Goal: Task Accomplishment & Management: Use online tool/utility

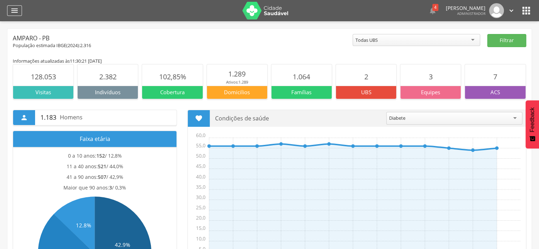
click at [15, 9] on icon "" at bounding box center [14, 10] width 9 height 9
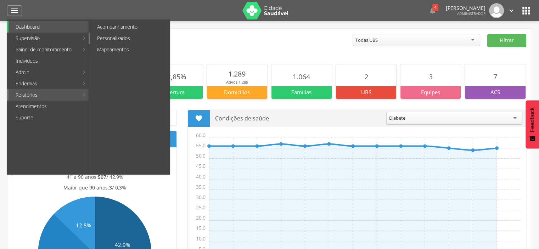
click at [124, 37] on link "Personalizados" at bounding box center [130, 38] width 80 height 11
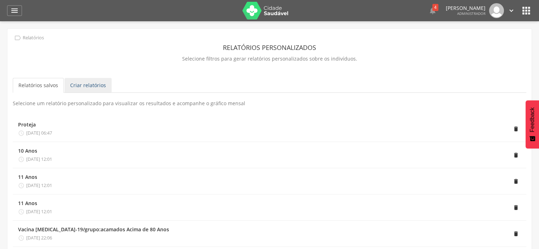
click at [91, 82] on link "Criar relatórios" at bounding box center [88, 85] width 47 height 15
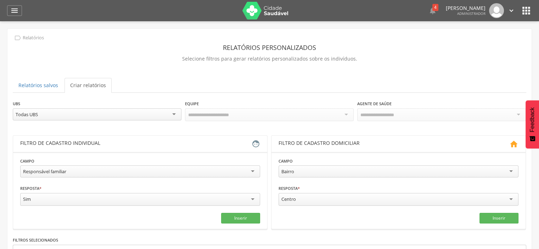
scroll to position [83, 0]
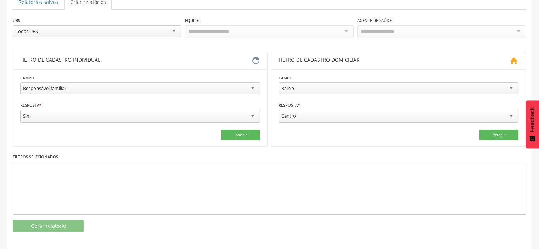
click at [254, 89] on div "Responsável familiar" at bounding box center [140, 88] width 240 height 12
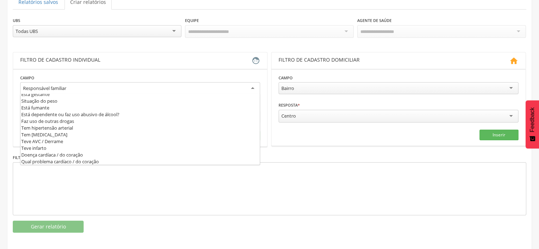
scroll to position [214, 0]
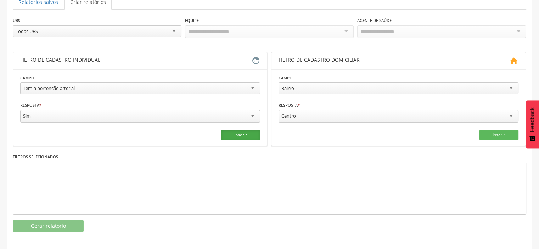
click at [240, 132] on button "Inserir" at bounding box center [240, 135] width 39 height 11
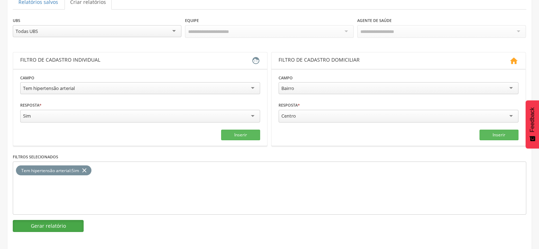
click at [49, 225] on button "Gerar relatório" at bounding box center [48, 226] width 71 height 12
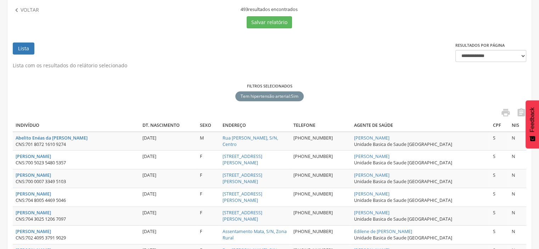
scroll to position [98, 0]
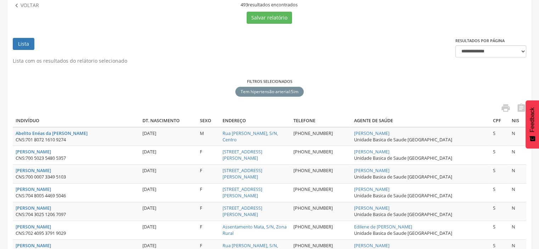
click at [390, 119] on th "Agente de Saúde" at bounding box center [420, 121] width 139 height 12
click at [520, 105] on icon "" at bounding box center [522, 108] width 10 height 10
click at [32, 5] on p "Voltar" at bounding box center [30, 6] width 18 height 8
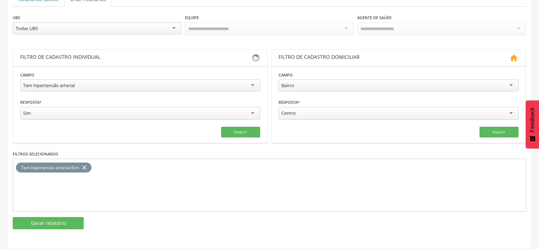
scroll to position [83, 0]
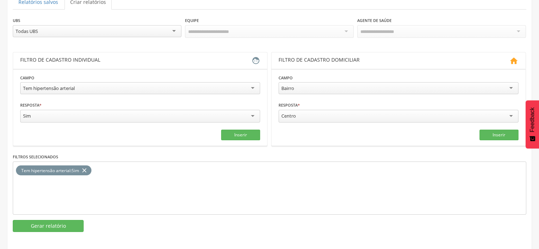
click at [87, 168] on icon "close" at bounding box center [84, 171] width 7 height 10
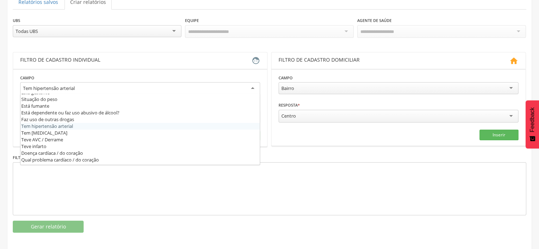
click at [251, 86] on div "Tem hipertensão arterial" at bounding box center [140, 88] width 240 height 13
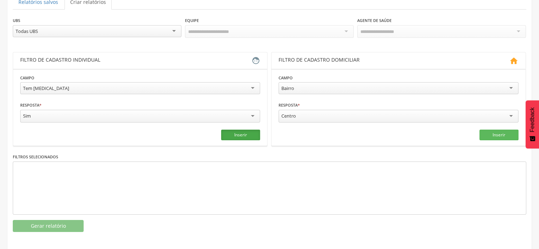
click at [228, 135] on button "Inserir" at bounding box center [240, 135] width 39 height 11
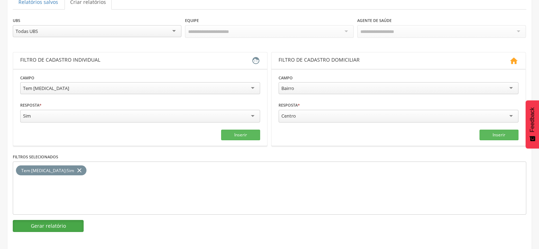
click at [61, 226] on button "Gerar relatório" at bounding box center [48, 226] width 71 height 12
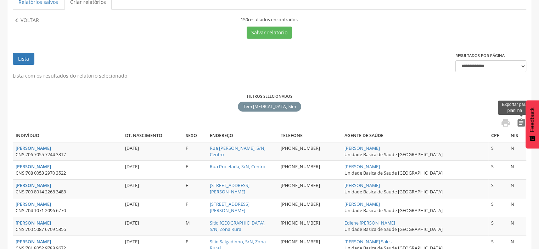
click at [521, 123] on icon "" at bounding box center [522, 123] width 10 height 10
